Goal: Check status

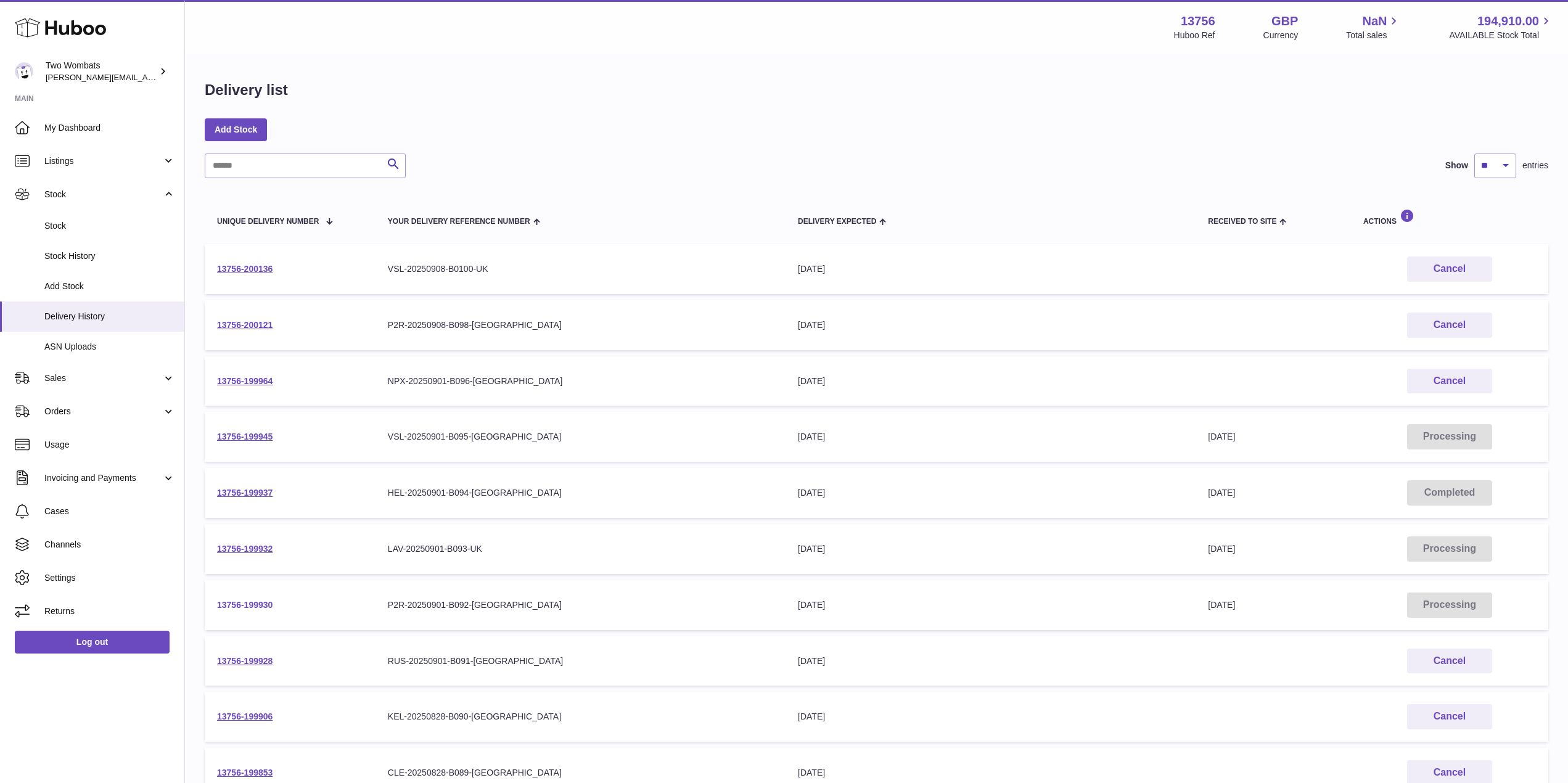
click at [249, 600] on link "13756-199930" at bounding box center [244, 605] width 55 height 10
click at [249, 602] on link "13756-199930" at bounding box center [244, 605] width 55 height 10
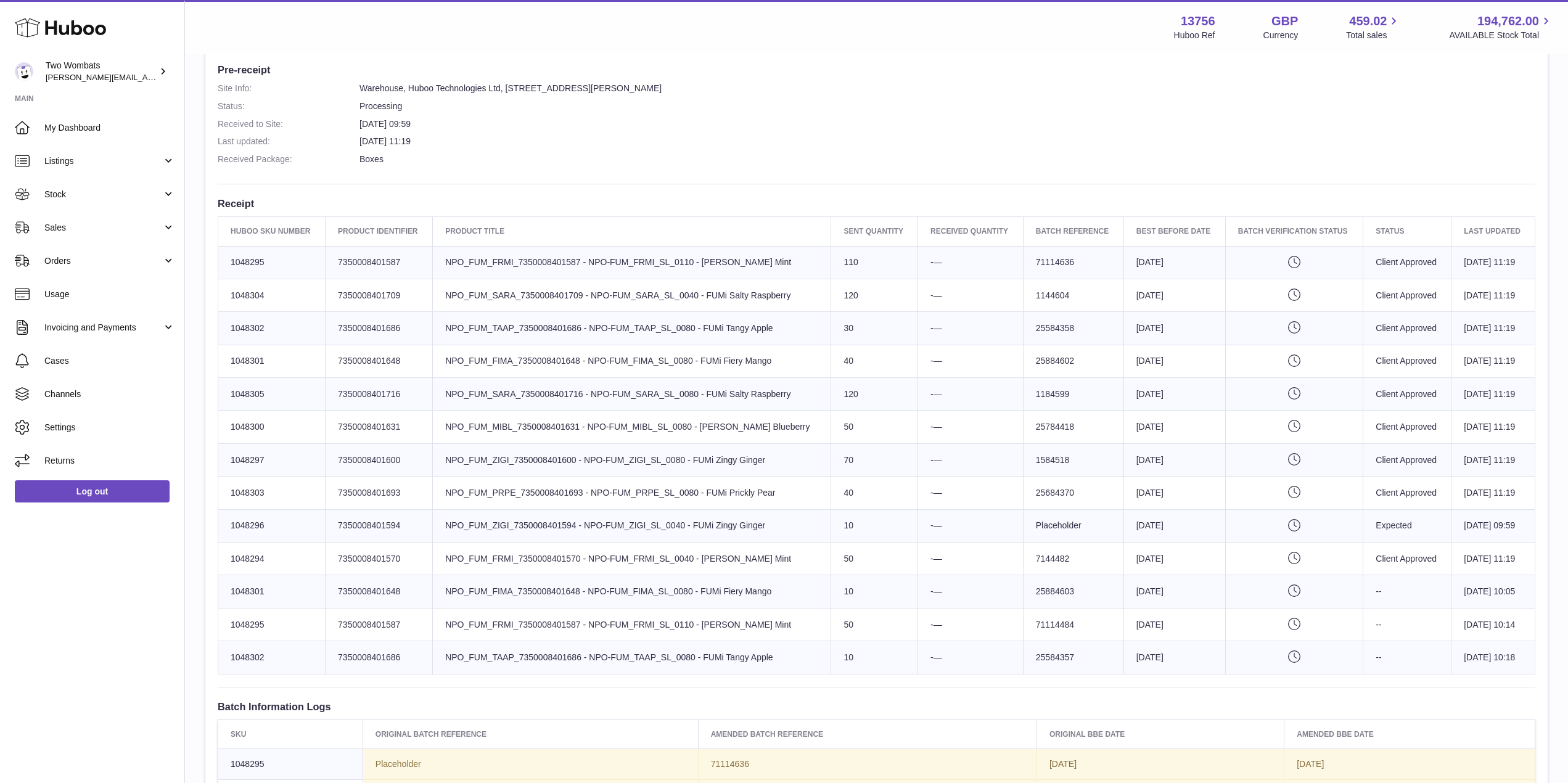
scroll to position [326, 0]
